Goal: Task Accomplishment & Management: Manage account settings

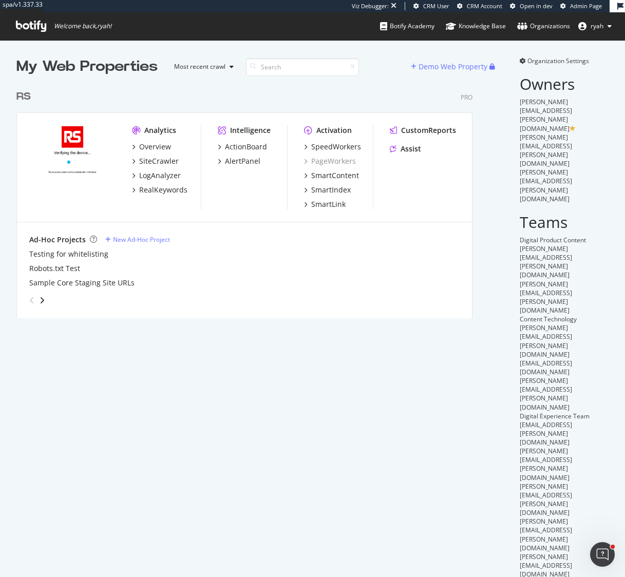
click at [25, 94] on div "RS" at bounding box center [23, 96] width 14 height 15
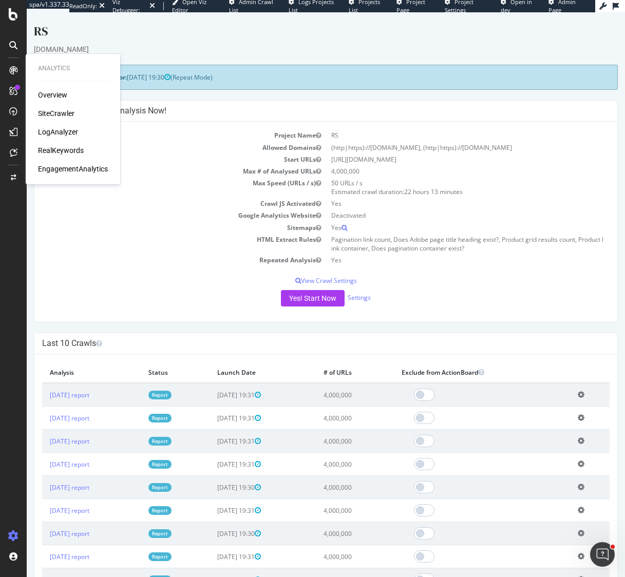
click at [47, 94] on div "Overview" at bounding box center [52, 95] width 29 height 10
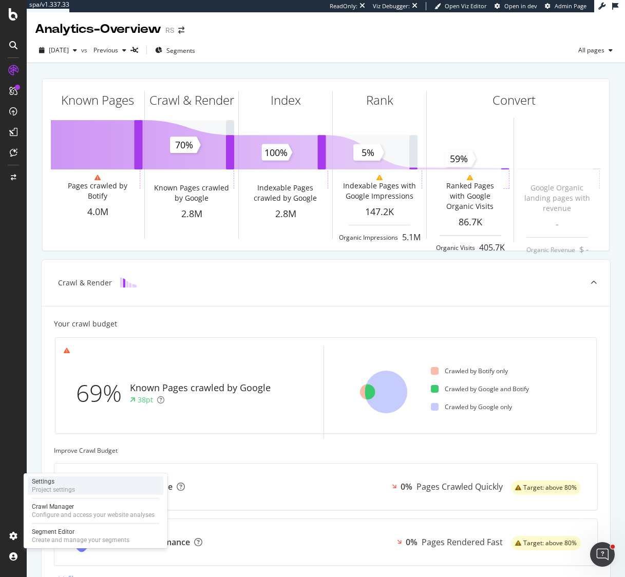
click at [53, 484] on div "Settings" at bounding box center [53, 481] width 43 height 8
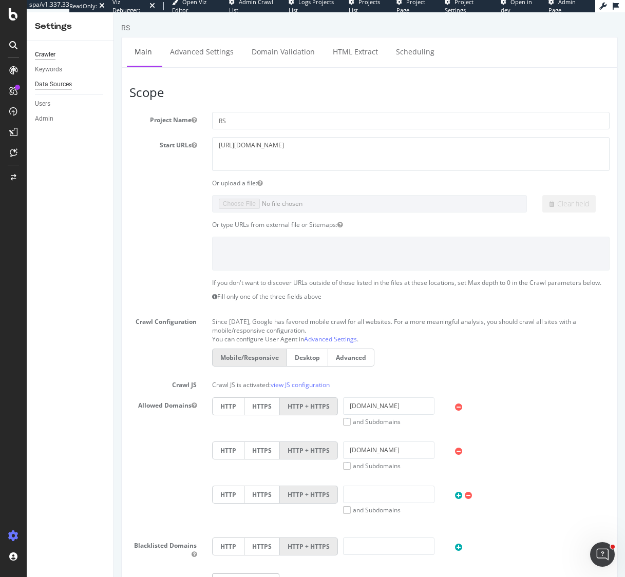
click at [62, 84] on div "Data Sources" at bounding box center [53, 84] width 37 height 11
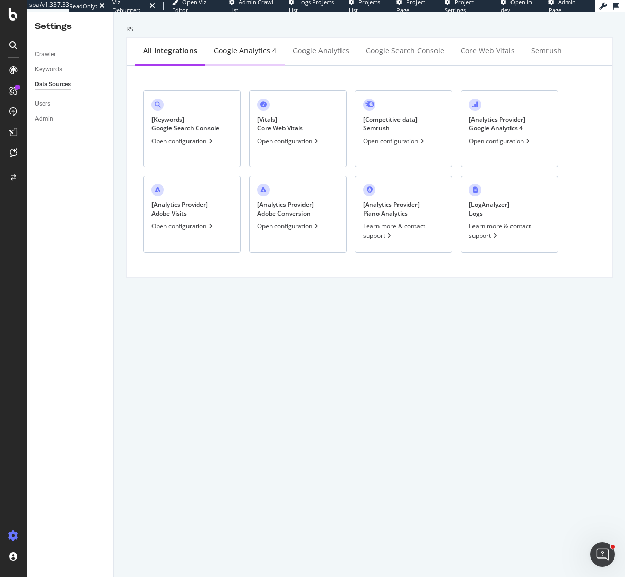
click at [244, 53] on div "Google Analytics 4" at bounding box center [245, 51] width 63 height 10
